Goal: Find specific page/section: Find specific page/section

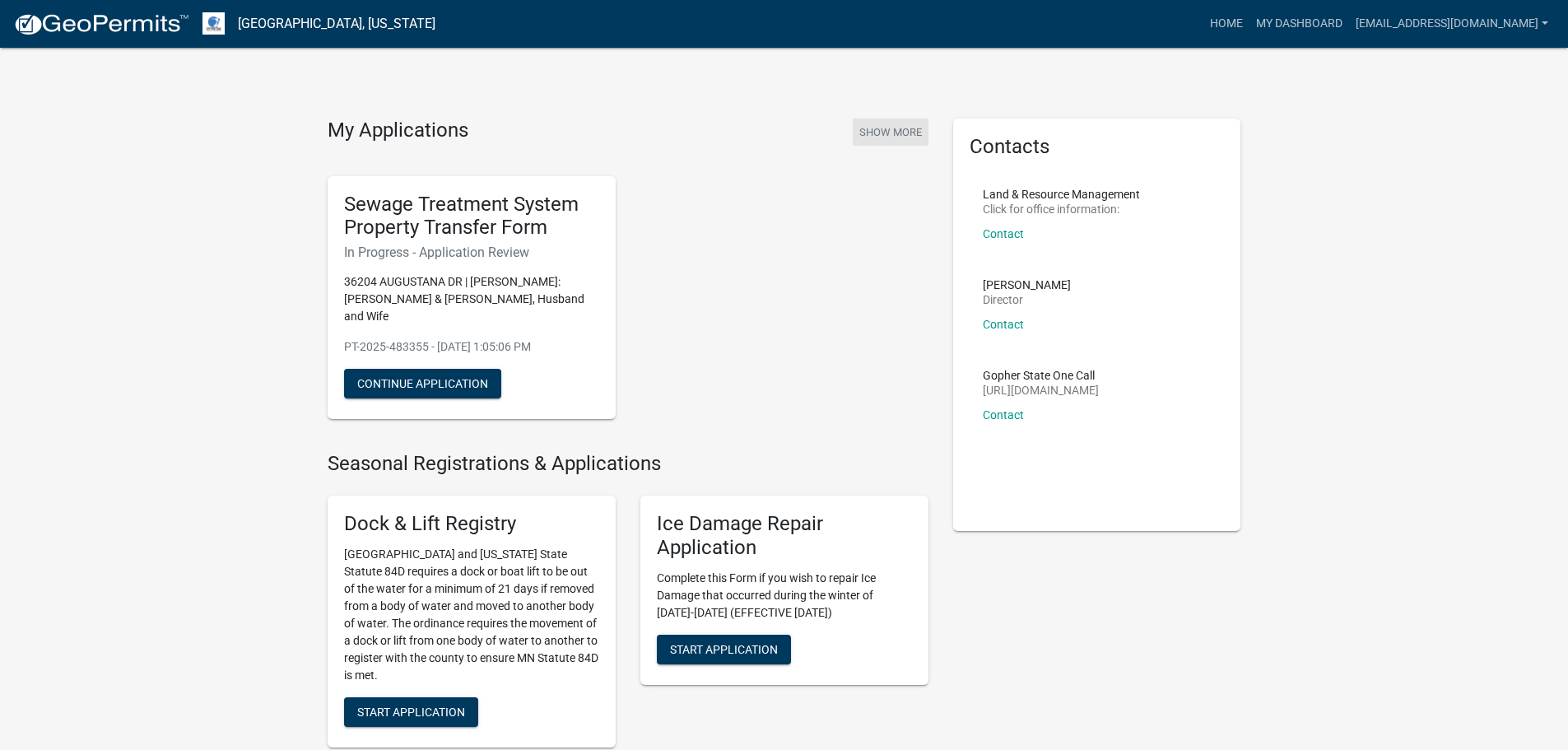
click at [894, 136] on button "Show More" at bounding box center [889, 131] width 75 height 27
click at [905, 133] on button "Show More" at bounding box center [889, 131] width 75 height 27
